Goal: Task Accomplishment & Management: Use online tool/utility

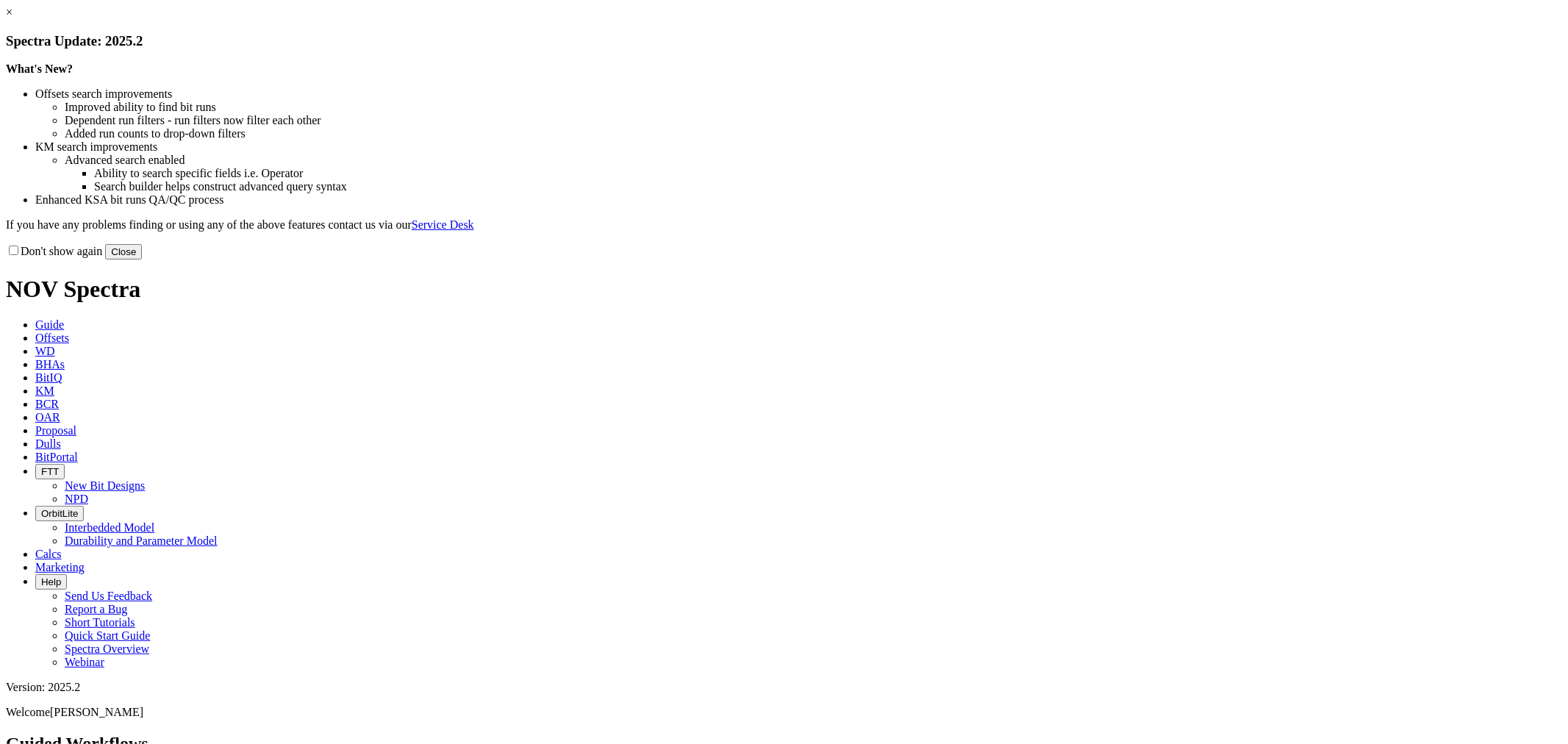
click at [142, 260] on button "Close" at bounding box center [124, 252] width 37 height 16
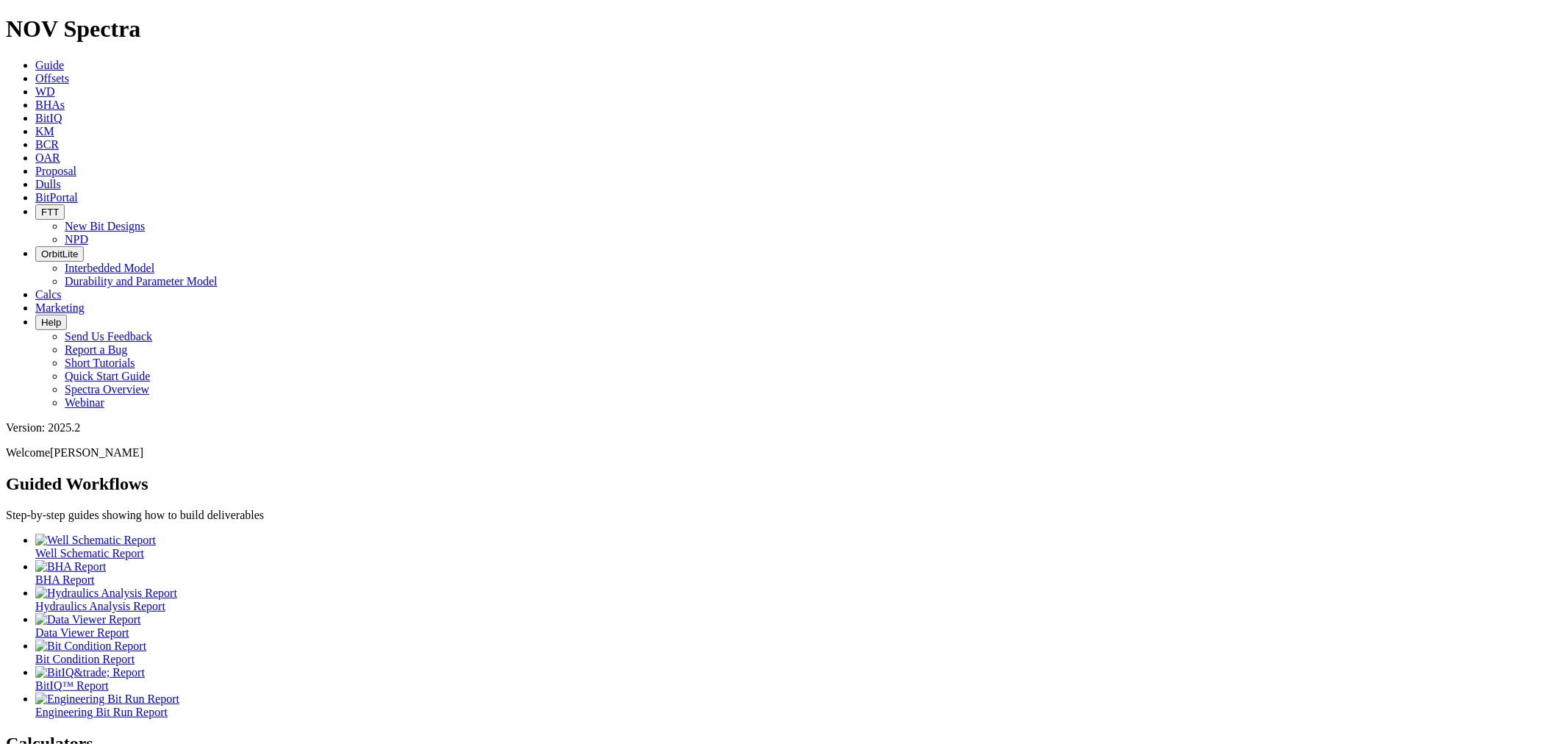
click at [61, 178] on link "Dulls" at bounding box center [48, 184] width 26 height 13
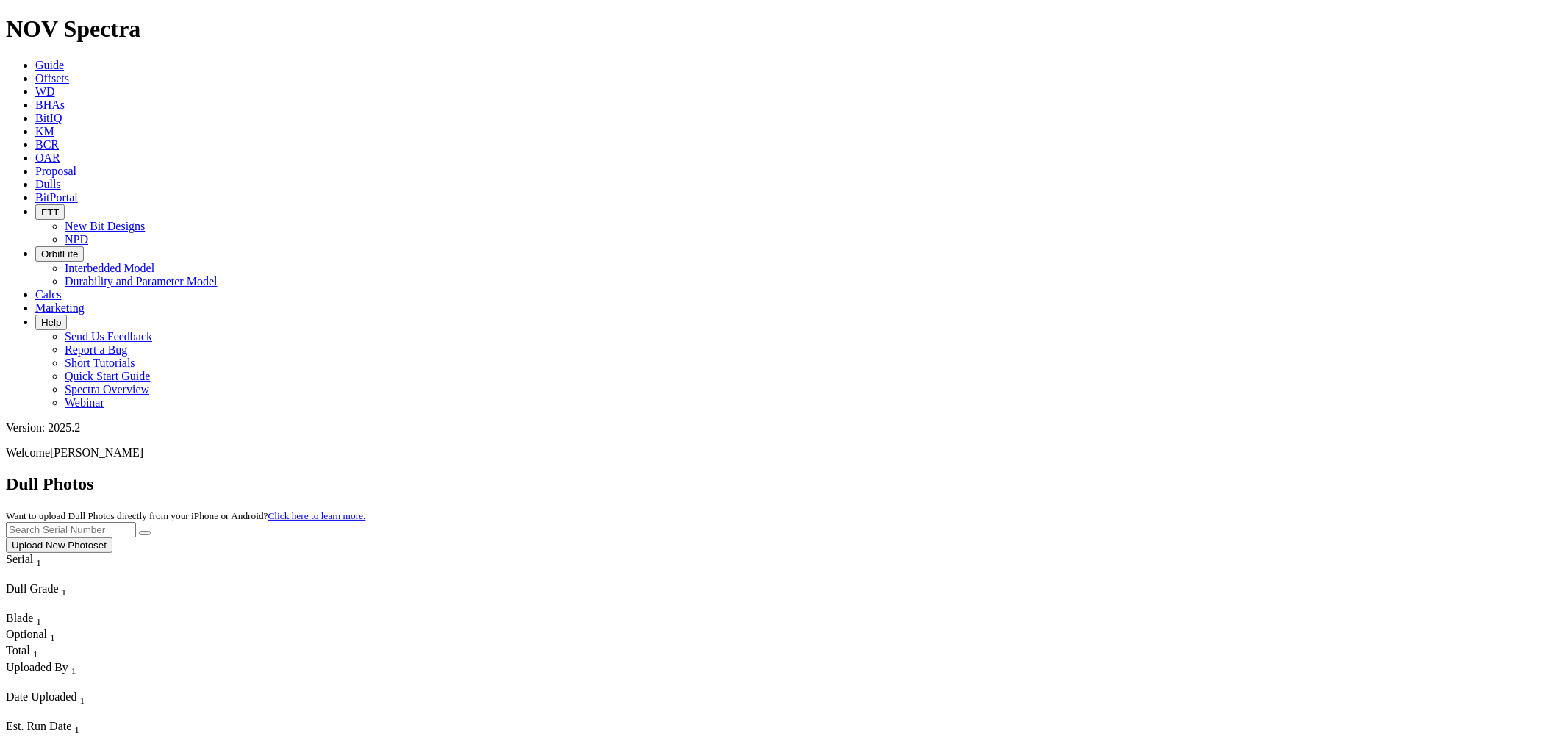
click at [112, 537] on button "Upload New Photoset" at bounding box center [59, 545] width 107 height 16
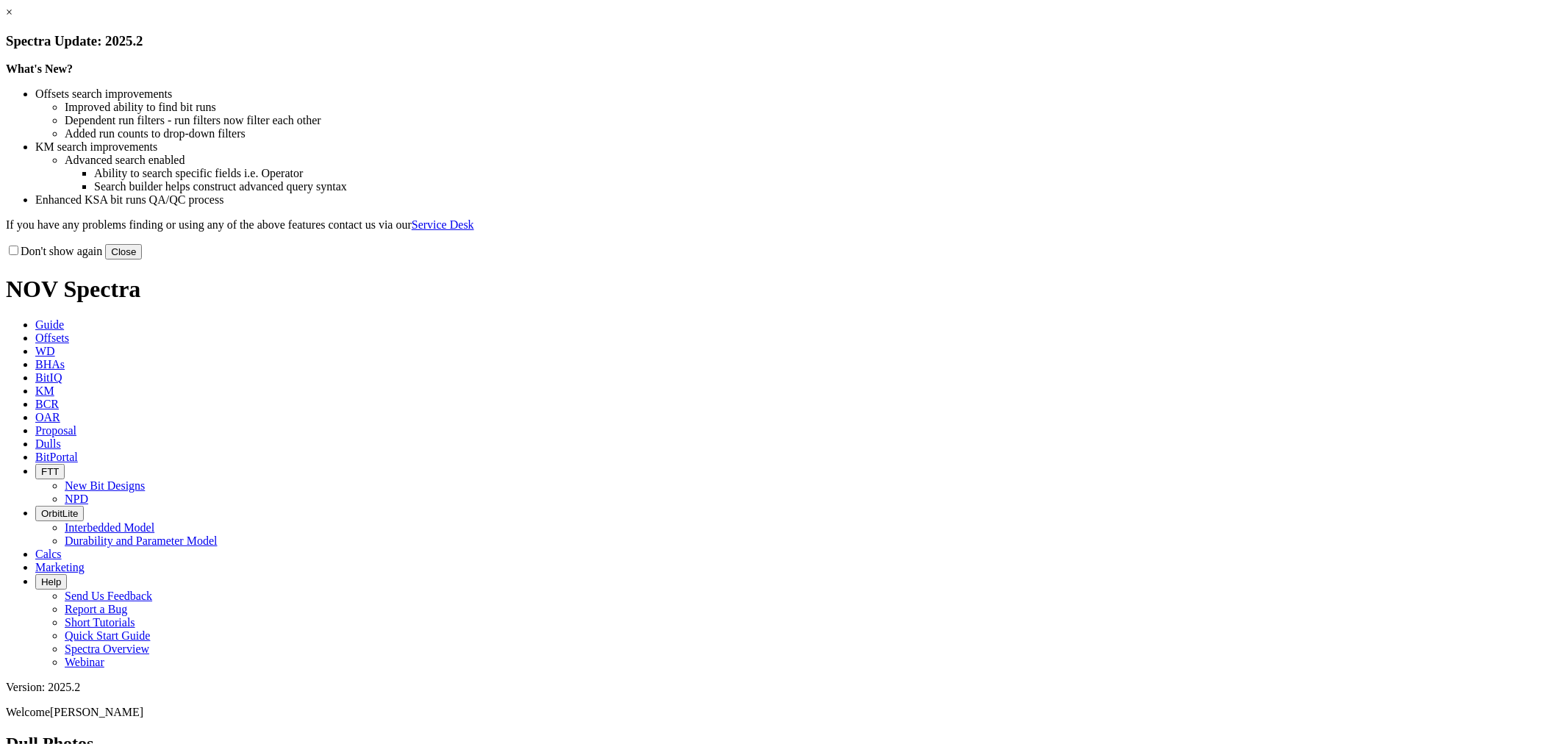
click at [142, 260] on button "Close" at bounding box center [124, 252] width 37 height 16
